Goal: Task Accomplishment & Management: Manage account settings

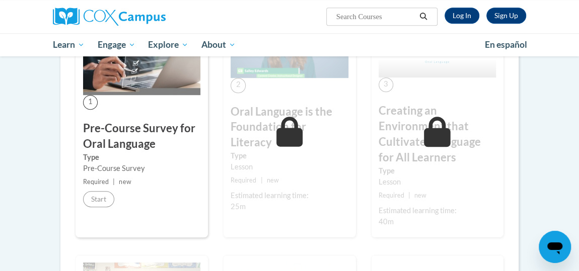
scroll to position [229, 0]
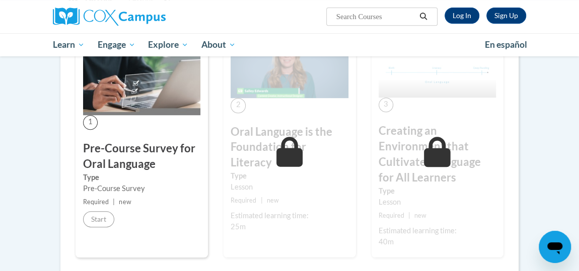
click at [295, 160] on icon at bounding box center [289, 152] width 27 height 30
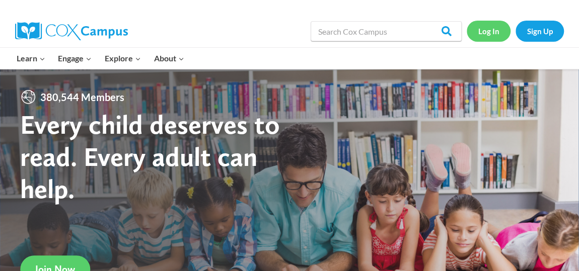
click at [488, 34] on link "Log In" at bounding box center [489, 31] width 44 height 21
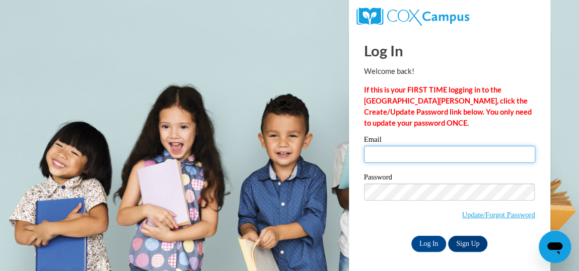
click at [384, 158] on input "Email" at bounding box center [449, 154] width 171 height 17
type input "griggs.tammie.m@muscogee.k12.ga.us"
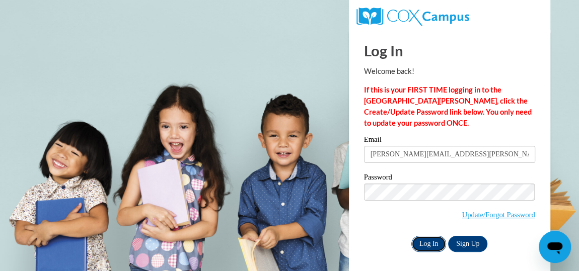
click at [424, 240] on input "Log In" at bounding box center [428, 244] width 35 height 16
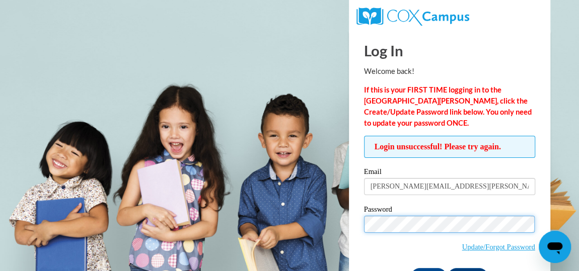
scroll to position [35, 0]
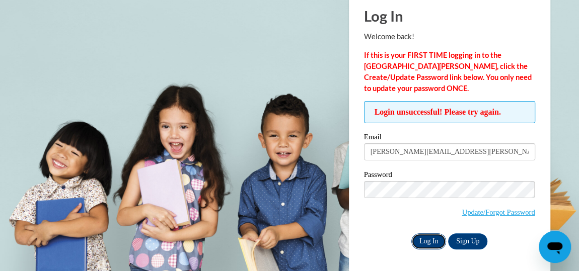
click at [425, 237] on input "Log In" at bounding box center [428, 242] width 35 height 16
